Goal: Task Accomplishment & Management: Complete application form

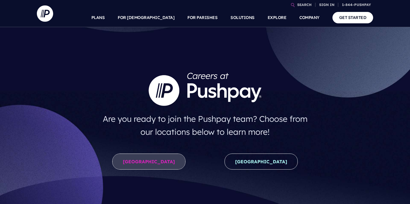
click at [162, 160] on link "[GEOGRAPHIC_DATA]" at bounding box center [148, 162] width 73 height 16
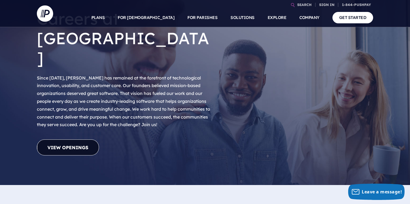
click at [87, 139] on link "View Openings" at bounding box center [68, 147] width 62 height 16
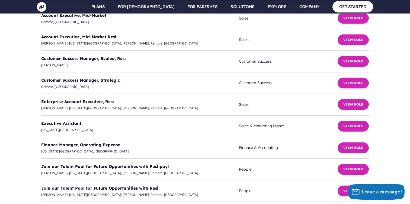
scroll to position [1413, 0]
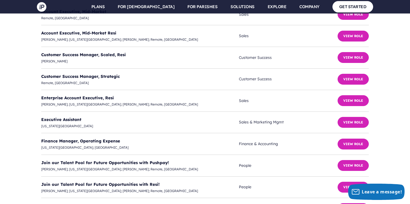
click at [31, 97] on div "**********" at bounding box center [204, 143] width 401 height 410
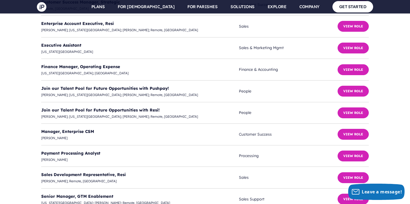
scroll to position [1492, 0]
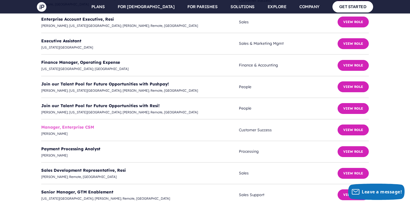
click at [71, 125] on link "Manager, Enterprise CSM" at bounding box center [67, 127] width 53 height 5
click at [72, 125] on link "Manager, Enterprise CSM" at bounding box center [67, 127] width 53 height 5
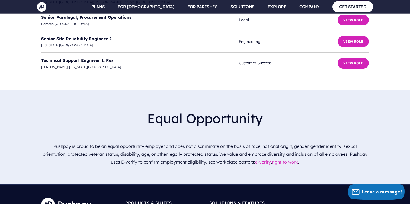
scroll to position [1689, 0]
